Goal: Obtain resource: Download file/media

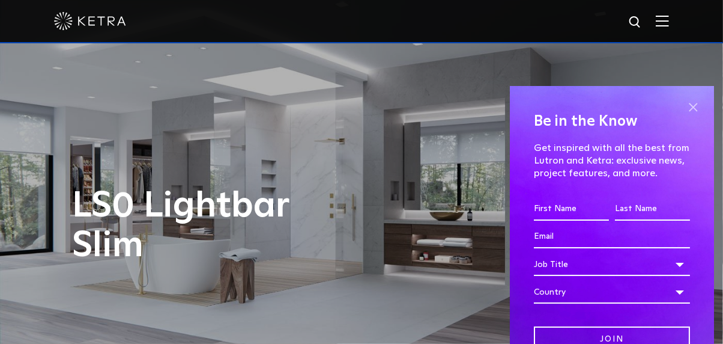
click at [684, 107] on span at bounding box center [693, 107] width 18 height 18
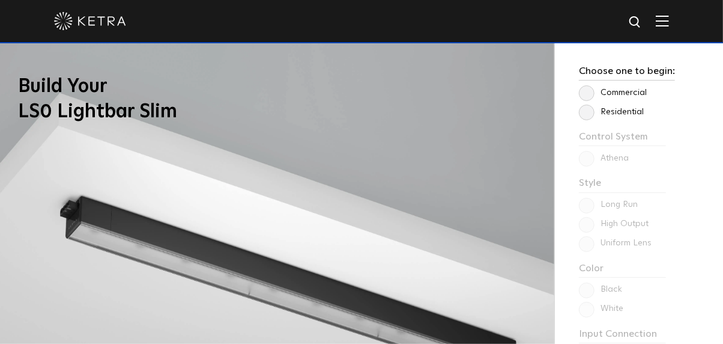
scroll to position [841, 0]
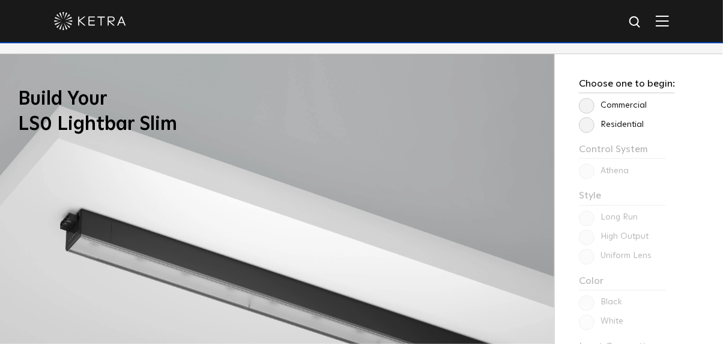
click at [590, 126] on label "Residential" at bounding box center [611, 125] width 65 height 10
click at [0, 0] on input "Residential" at bounding box center [0, 0] width 0 height 0
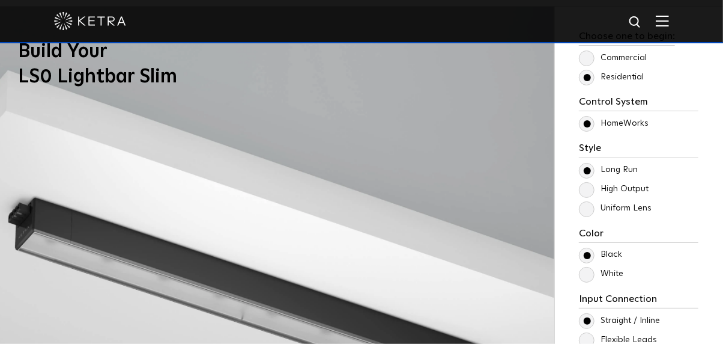
scroll to position [901, 0]
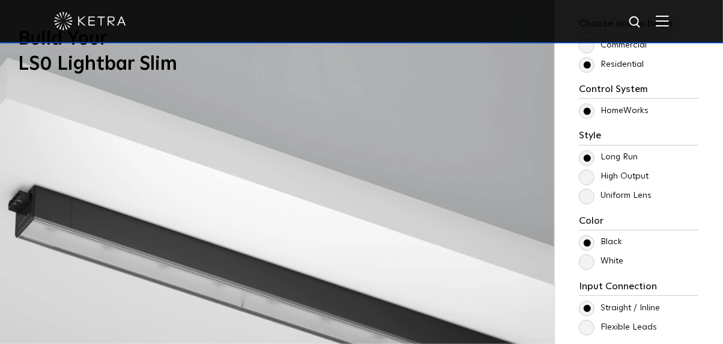
click at [591, 177] on label "High Output" at bounding box center [614, 176] width 70 height 10
click at [0, 0] on input "High Output" at bounding box center [0, 0] width 0 height 0
click at [587, 198] on label "Uniform Lens" at bounding box center [615, 195] width 73 height 10
click at [0, 0] on input "Uniform Lens" at bounding box center [0, 0] width 0 height 0
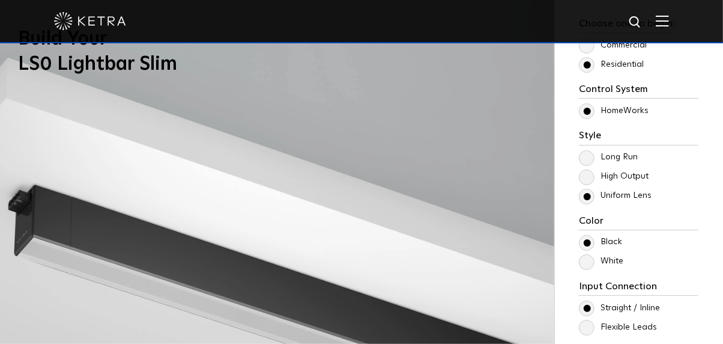
click at [590, 177] on label "High Output" at bounding box center [614, 176] width 70 height 10
click at [0, 0] on input "High Output" at bounding box center [0, 0] width 0 height 0
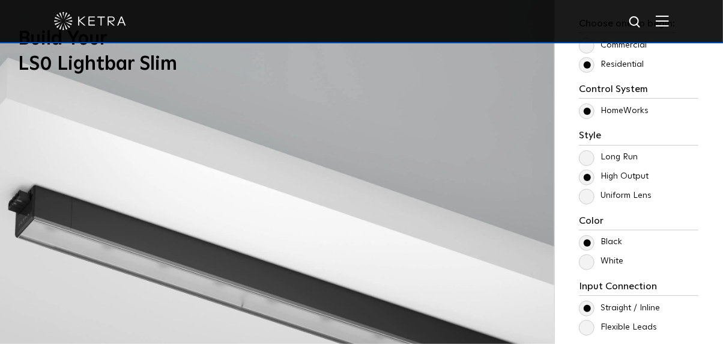
click at [589, 159] on label "Long Run" at bounding box center [608, 157] width 59 height 10
click at [0, 0] on input "Long Run" at bounding box center [0, 0] width 0 height 0
click at [587, 177] on label "High Output" at bounding box center [614, 176] width 70 height 10
click at [0, 0] on input "High Output" at bounding box center [0, 0] width 0 height 0
click at [588, 196] on label "Uniform Lens" at bounding box center [615, 195] width 73 height 10
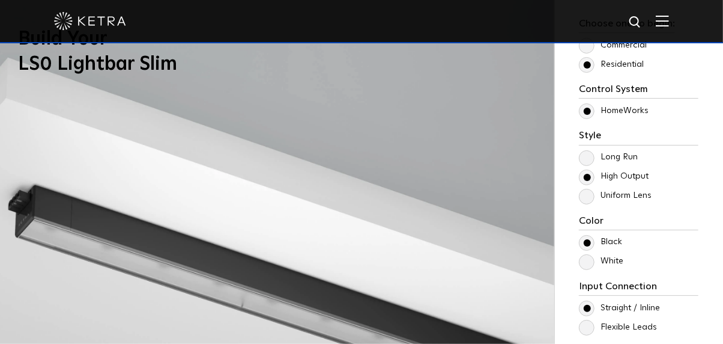
click at [0, 0] on input "Uniform Lens" at bounding box center [0, 0] width 0 height 0
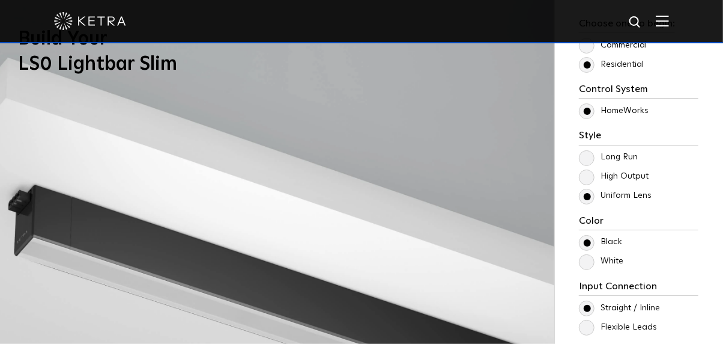
click at [592, 158] on label "Long Run" at bounding box center [608, 157] width 59 height 10
click at [0, 0] on input "Long Run" at bounding box center [0, 0] width 0 height 0
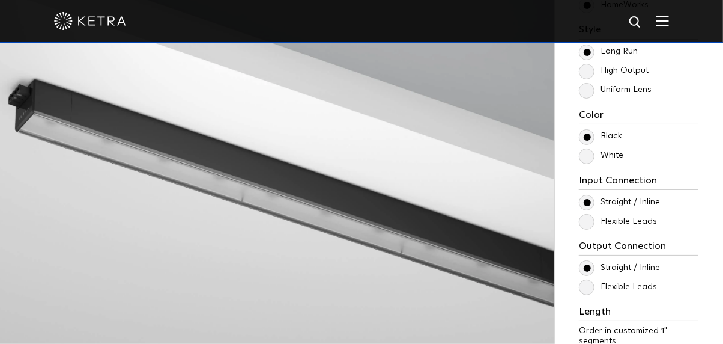
scroll to position [1021, 0]
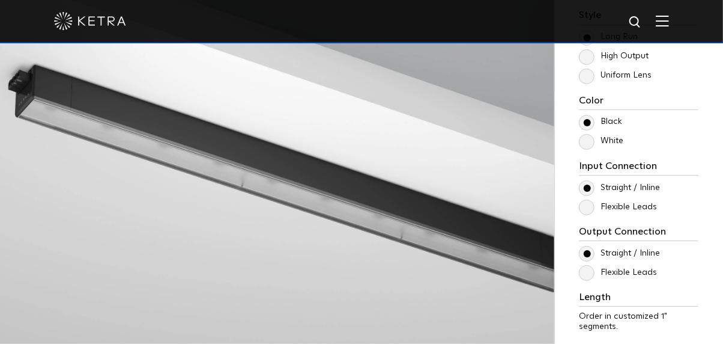
click at [590, 142] on label "White" at bounding box center [601, 141] width 44 height 10
click at [0, 0] on input "White" at bounding box center [0, 0] width 0 height 0
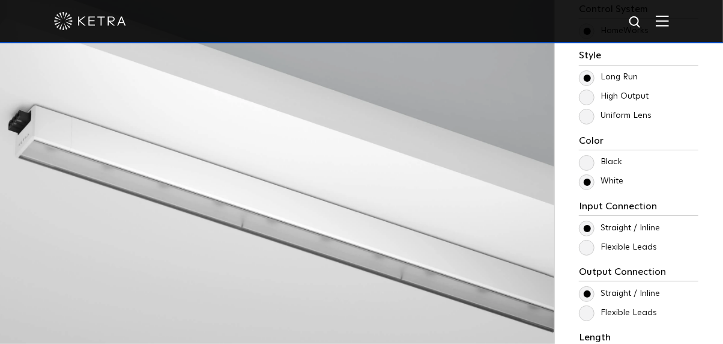
scroll to position [961, 0]
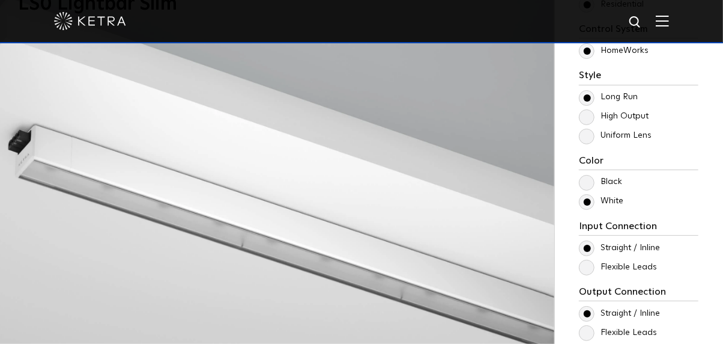
click at [586, 117] on label "High Output" at bounding box center [614, 116] width 70 height 10
click at [0, 0] on input "High Output" at bounding box center [0, 0] width 0 height 0
click at [592, 134] on label "Uniform Lens" at bounding box center [615, 135] width 73 height 10
click at [0, 0] on input "Uniform Lens" at bounding box center [0, 0] width 0 height 0
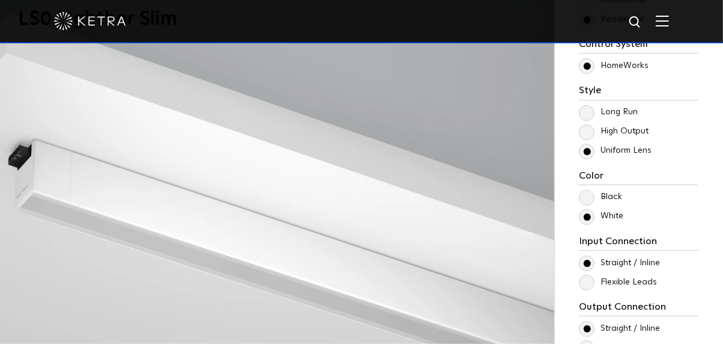
scroll to position [901, 0]
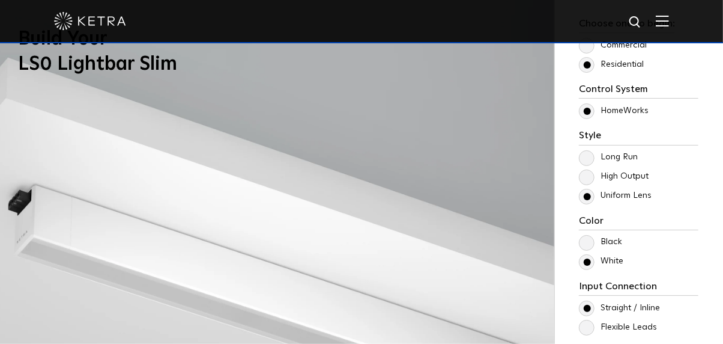
click at [588, 157] on label "Long Run" at bounding box center [608, 157] width 59 height 10
click at [0, 0] on input "Long Run" at bounding box center [0, 0] width 0 height 0
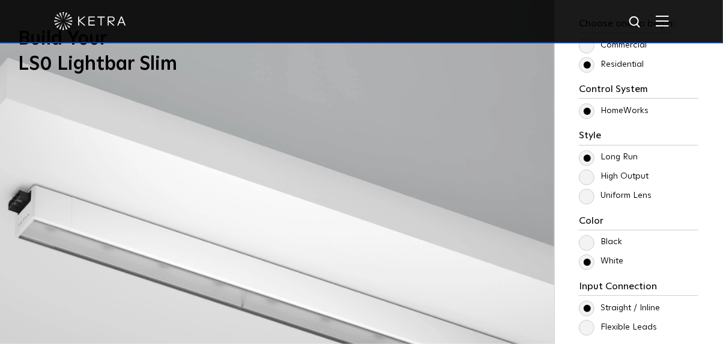
click at [587, 178] on label "High Output" at bounding box center [614, 176] width 70 height 10
click at [0, 0] on input "High Output" at bounding box center [0, 0] width 0 height 0
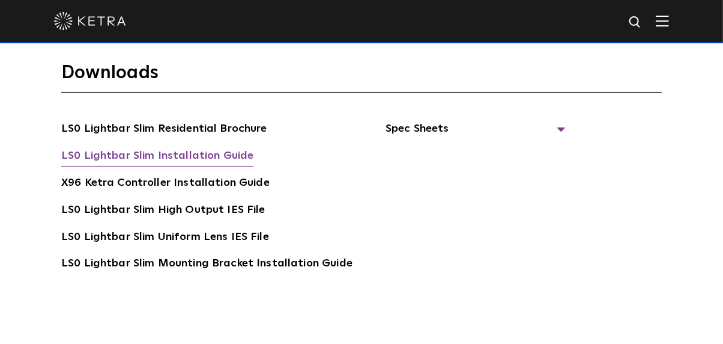
scroll to position [2102, 0]
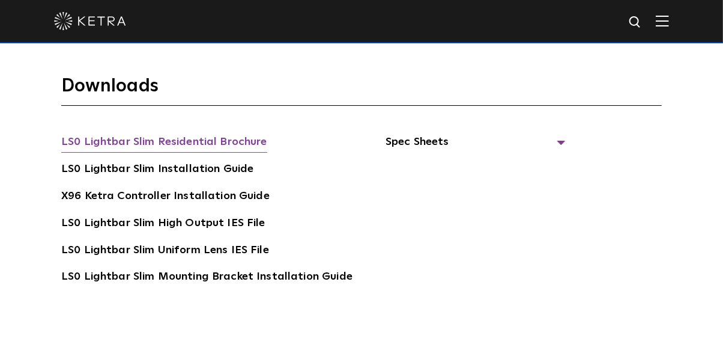
click at [170, 142] on link "LS0 Lightbar Slim Residential Brochure" at bounding box center [164, 142] width 206 height 19
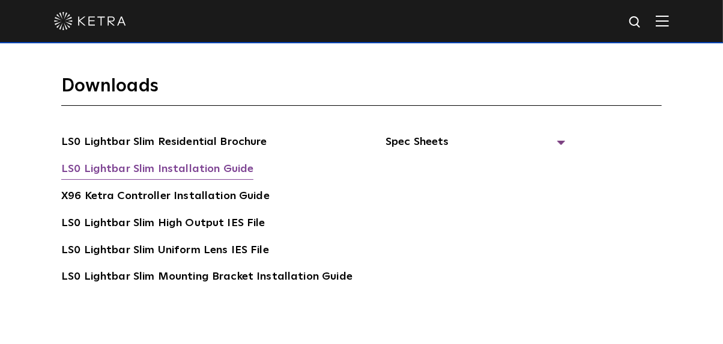
click at [169, 169] on link "LS0 Lightbar Slim Installation Guide" at bounding box center [157, 169] width 192 height 19
click at [400, 141] on span "Spec Sheets" at bounding box center [476, 146] width 180 height 26
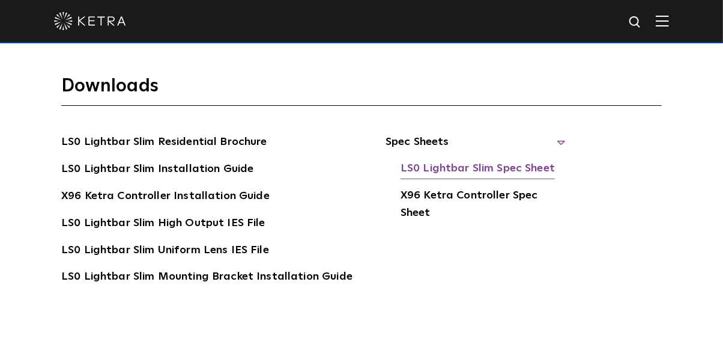
click at [485, 166] on link "LS0 Lightbar Slim Spec Sheet" at bounding box center [478, 169] width 154 height 19
